Goal: Task Accomplishment & Management: Manage account settings

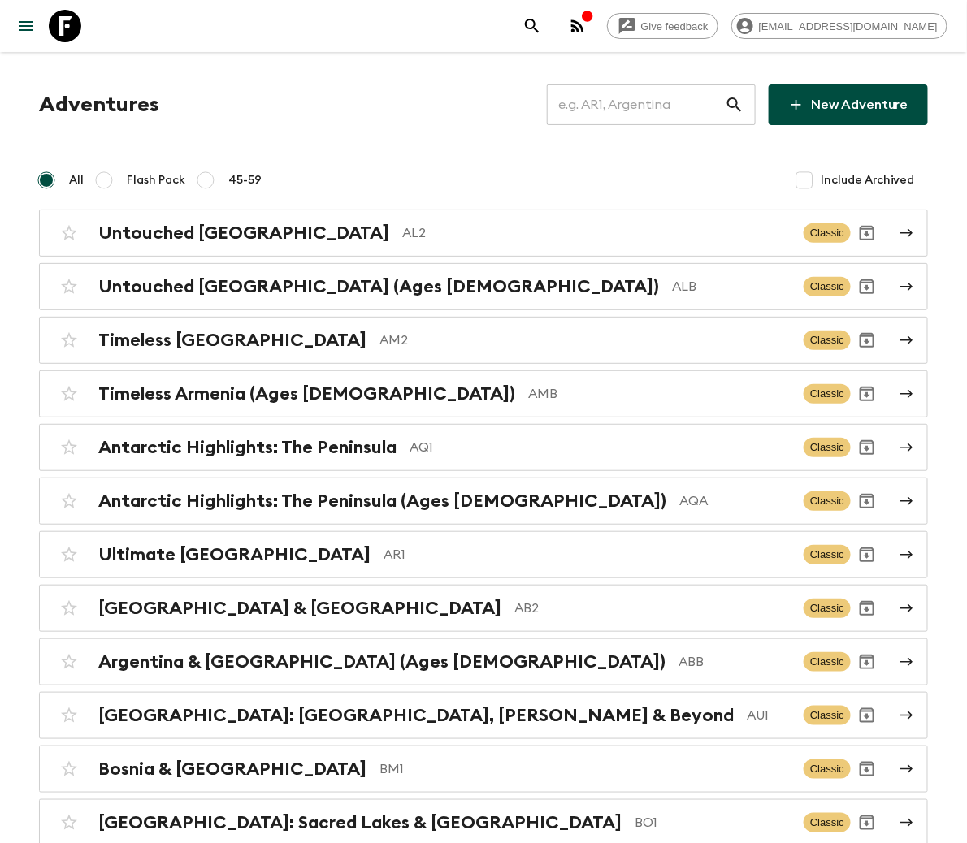
click at [648, 103] on input "text" at bounding box center [636, 104] width 178 height 45
type input "IN3"
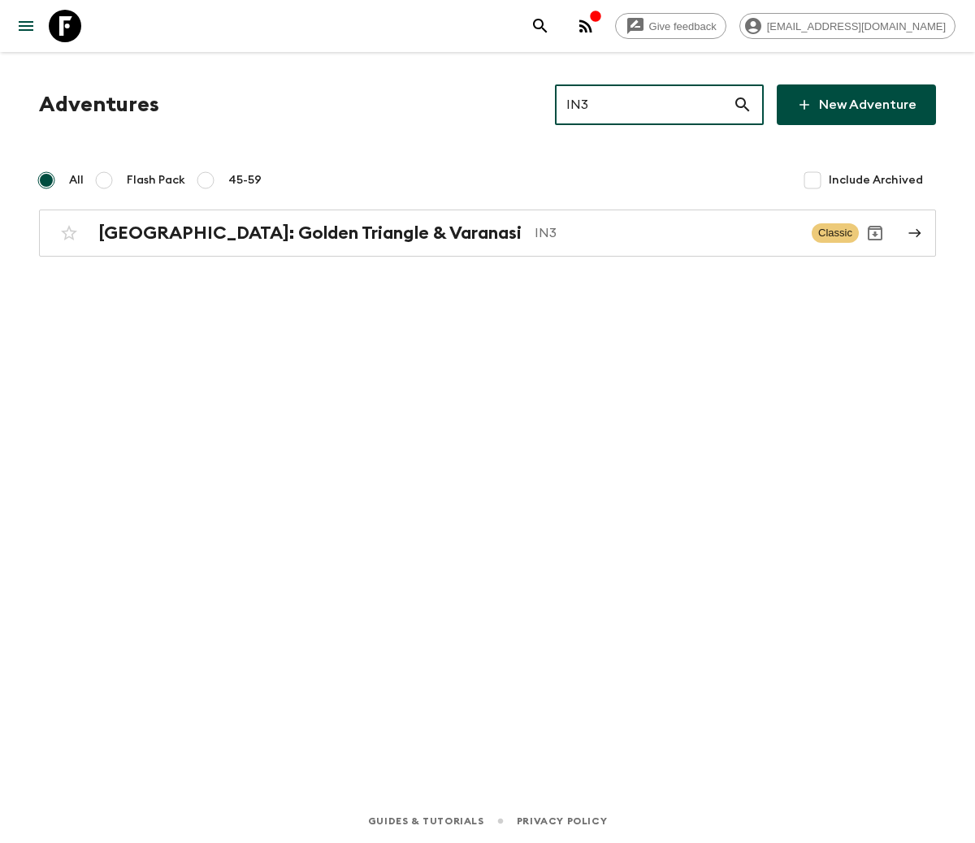
click at [265, 232] on h2 "[GEOGRAPHIC_DATA]: Golden Triangle & Varanasi" at bounding box center [309, 233] width 423 height 21
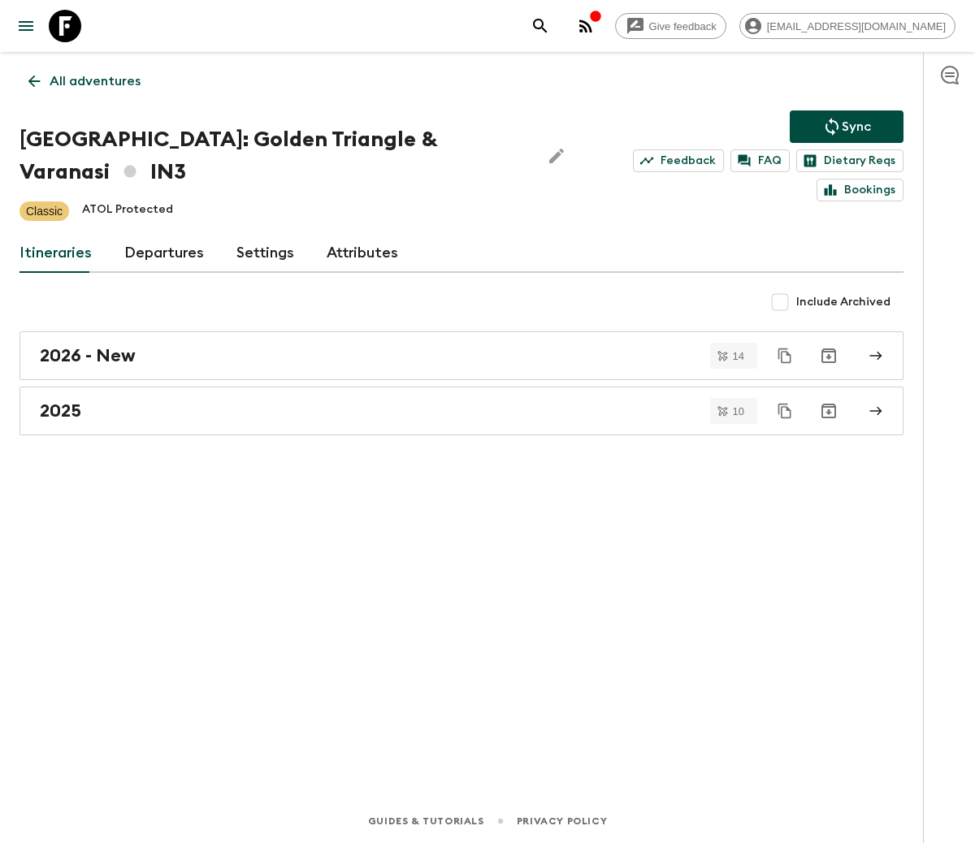
click at [159, 250] on link "Departures" at bounding box center [164, 253] width 80 height 39
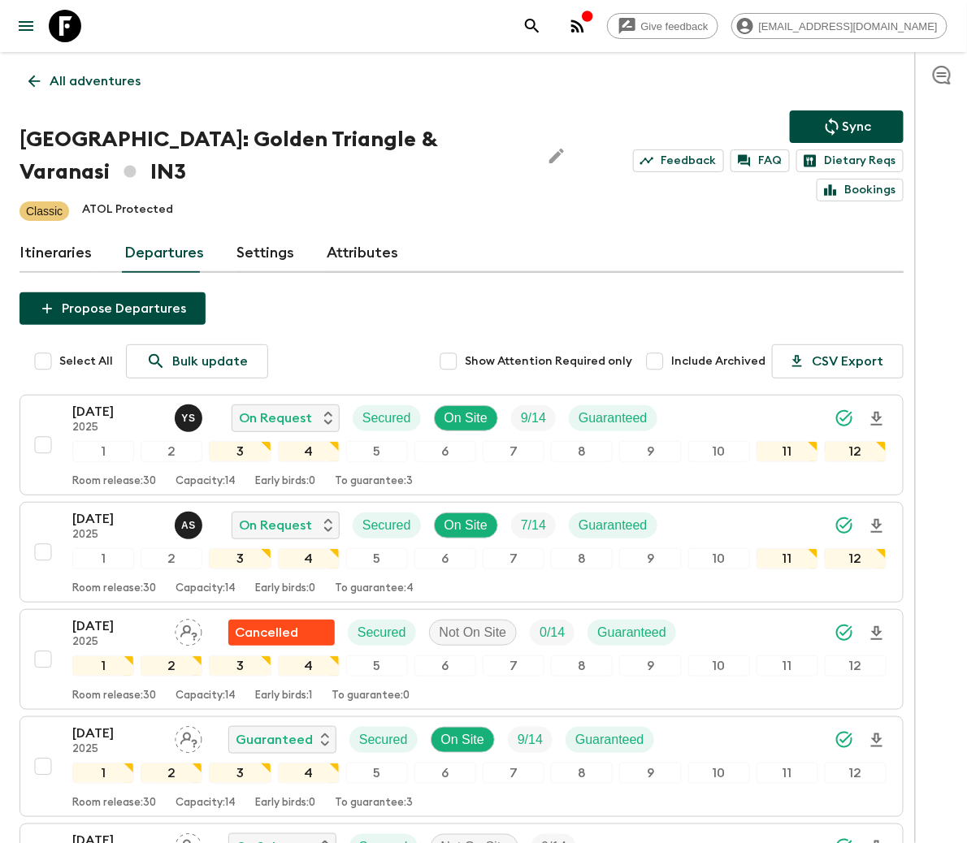
scroll to position [292, 0]
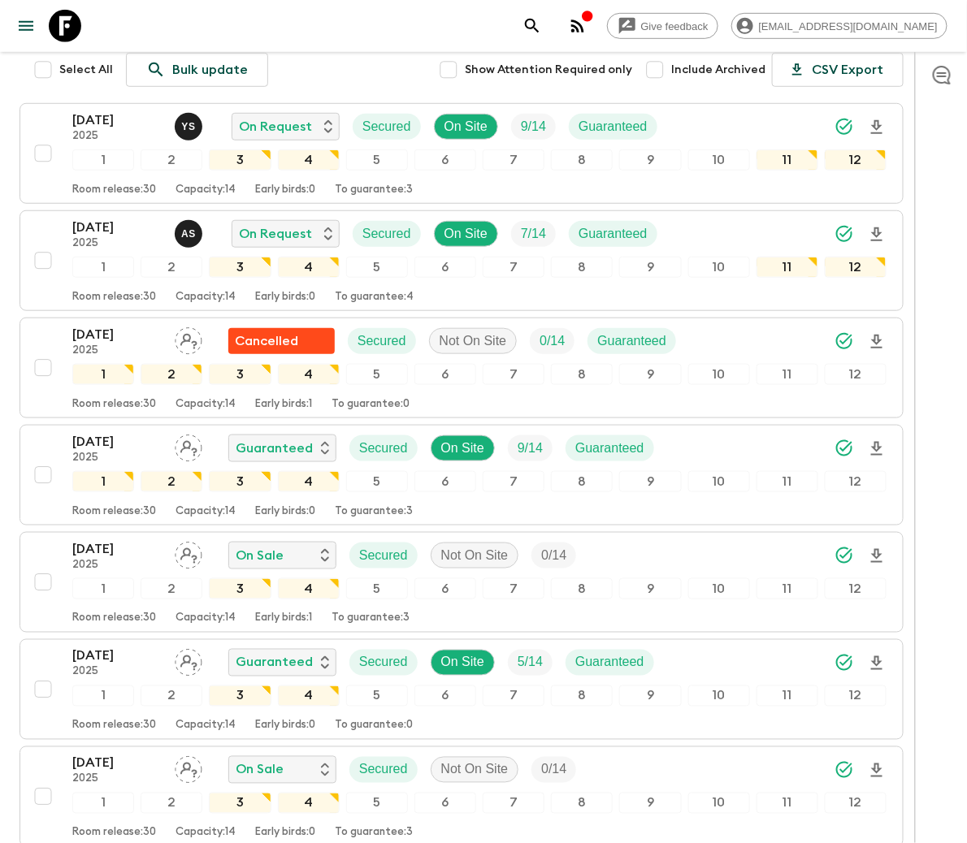
click at [41, 587] on input "checkbox" at bounding box center [43, 582] width 32 height 32
checkbox input "true"
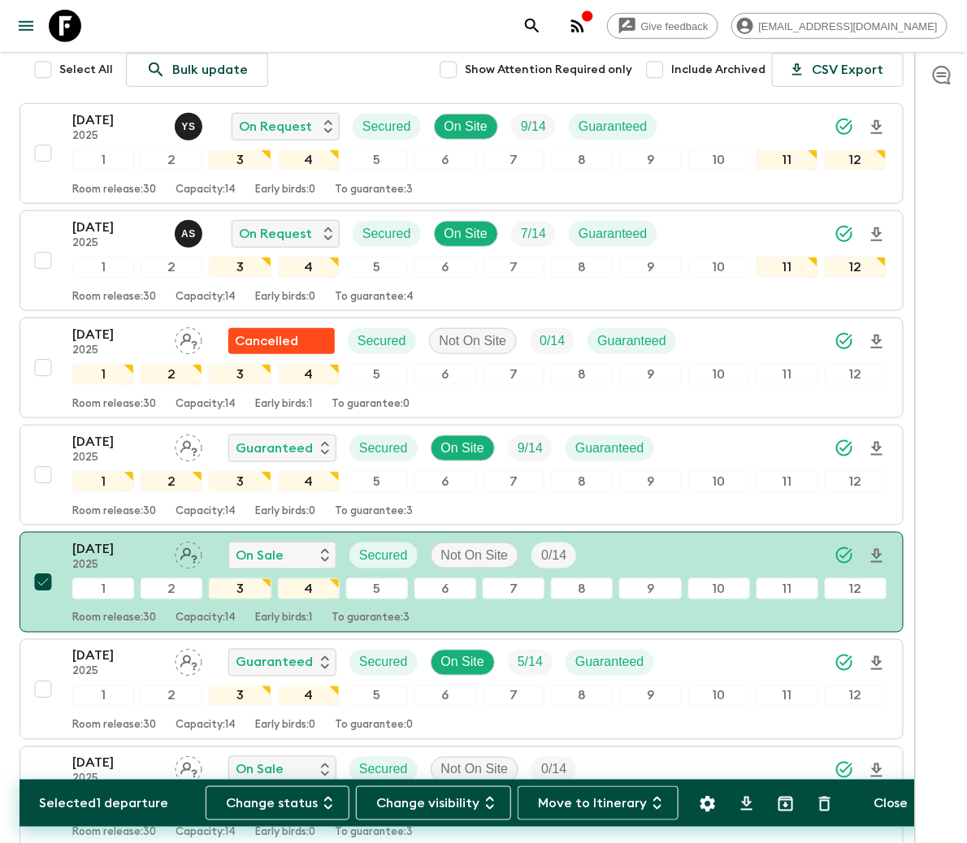
click at [284, 801] on button "Change status" at bounding box center [278, 803] width 144 height 34
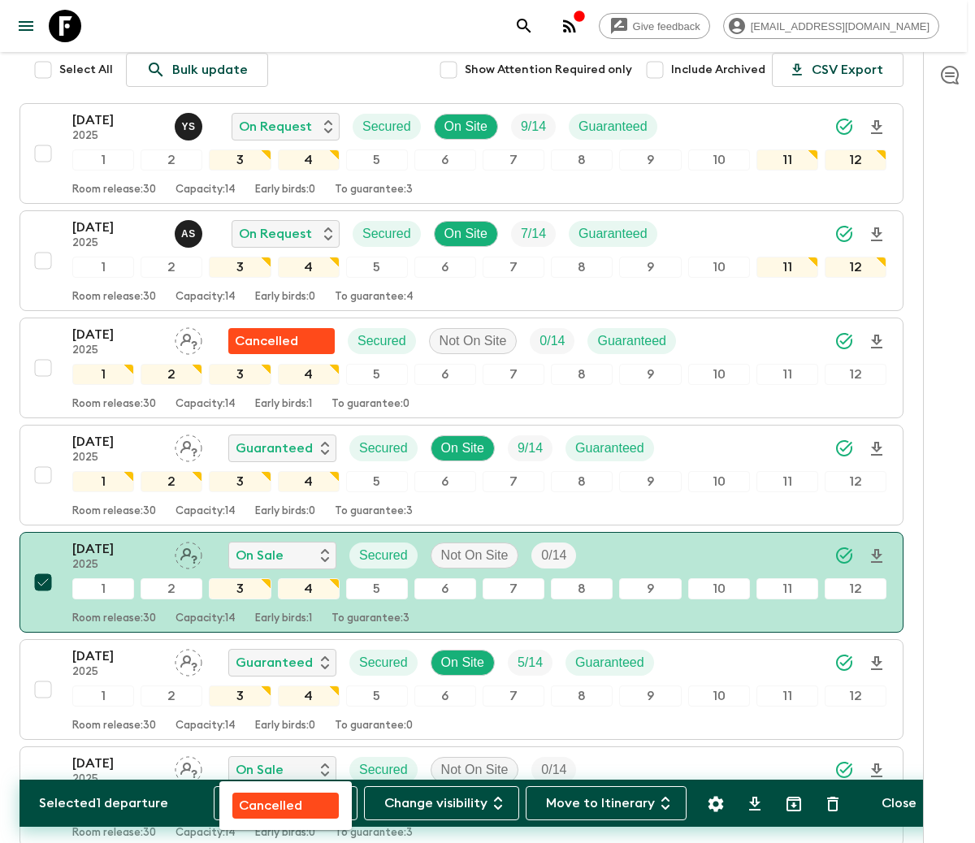
click at [287, 801] on p "Cancelled" at bounding box center [270, 805] width 63 height 19
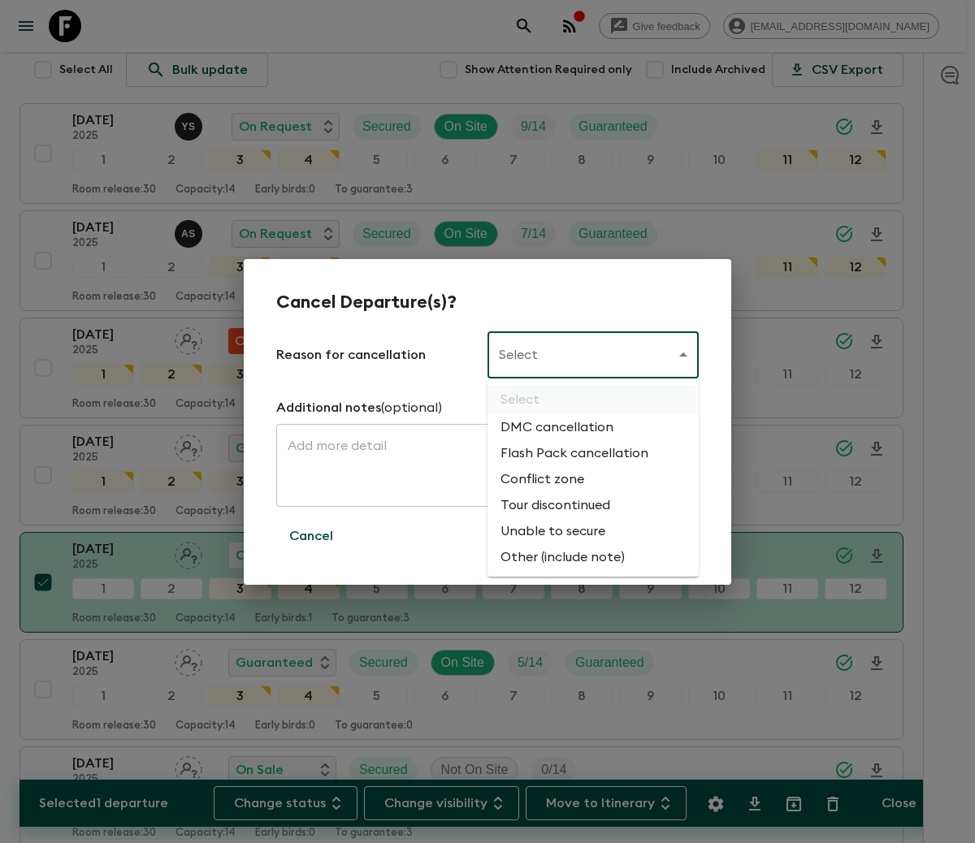
click at [571, 451] on li "Flash Pack cancellation" at bounding box center [592, 453] width 211 height 26
type input "FLASHPACK_CANCELLATION"
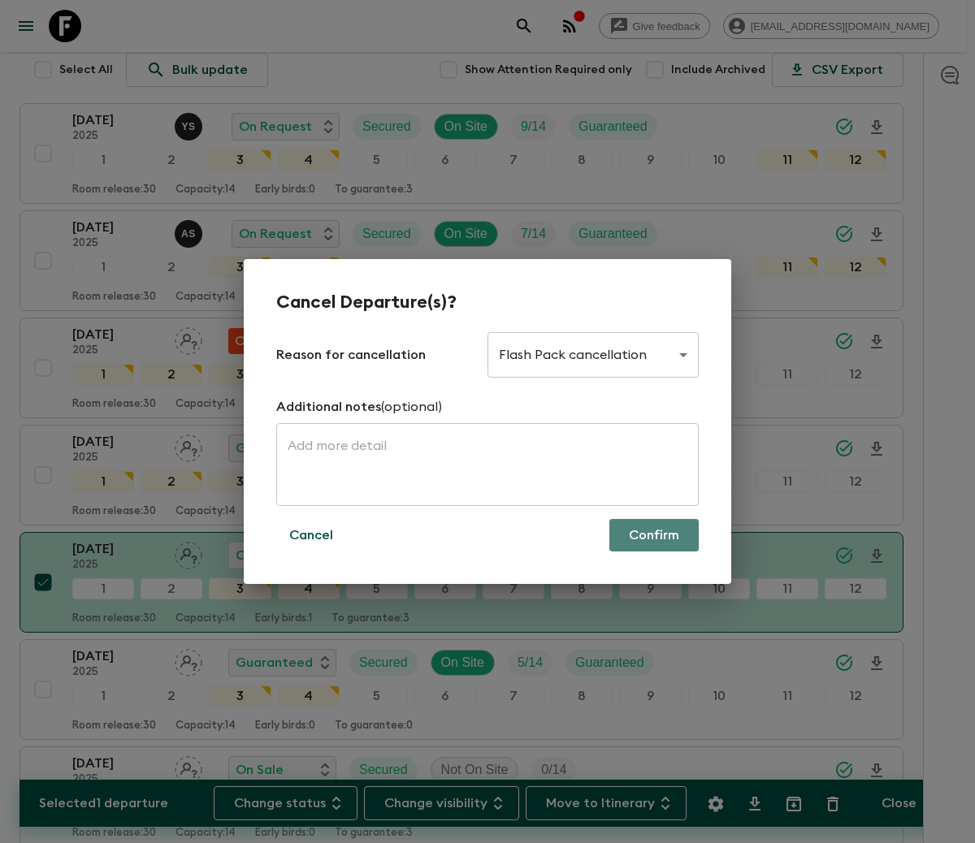
click at [653, 533] on button "Confirm" at bounding box center [653, 535] width 89 height 32
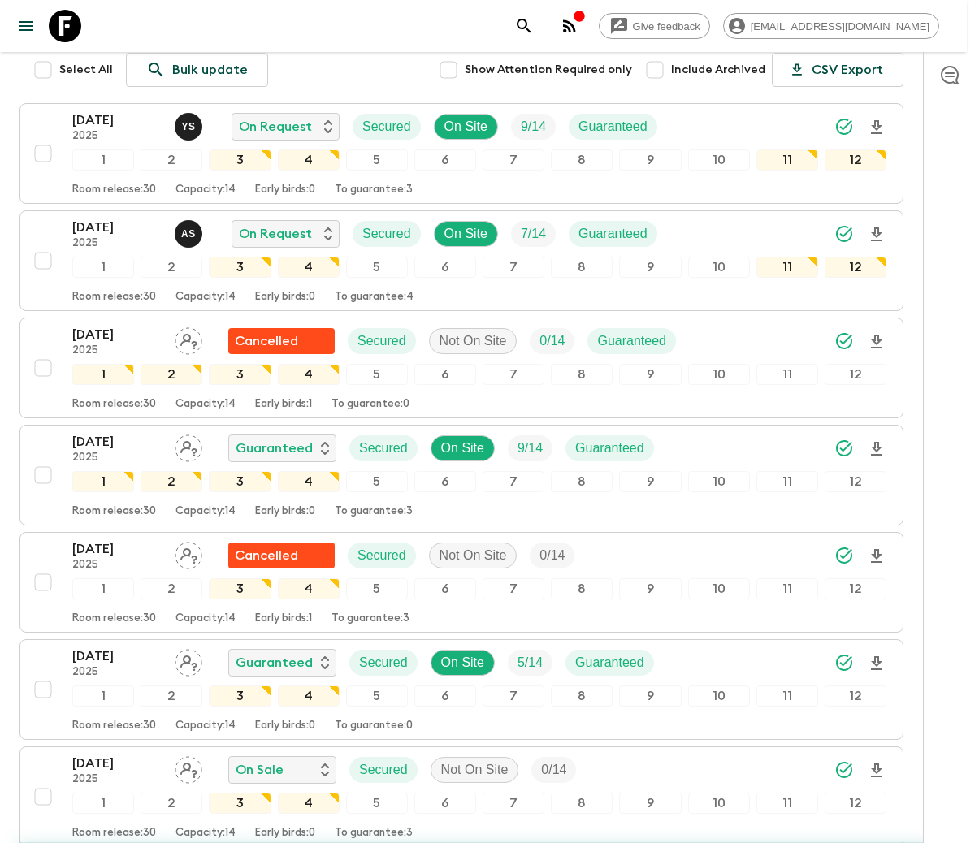
checkbox input "false"
